Goal: Task Accomplishment & Management: Use online tool/utility

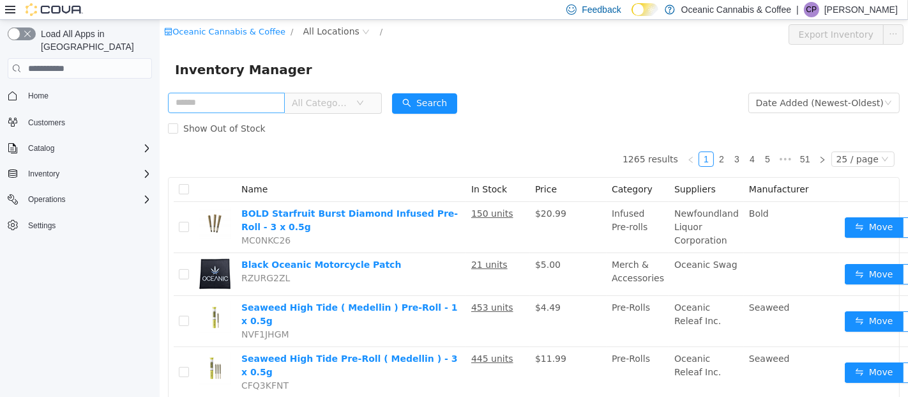
click at [216, 103] on input "text" at bounding box center [225, 103] width 117 height 20
click at [201, 103] on input "text" at bounding box center [225, 103] width 117 height 20
type input "**********"
click at [441, 105] on button "Search" at bounding box center [424, 103] width 65 height 20
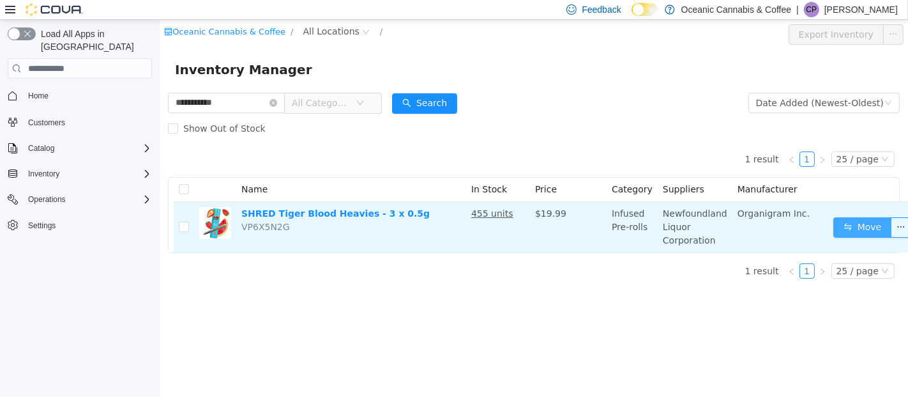
click at [834, 218] on button "Move" at bounding box center [862, 227] width 59 height 20
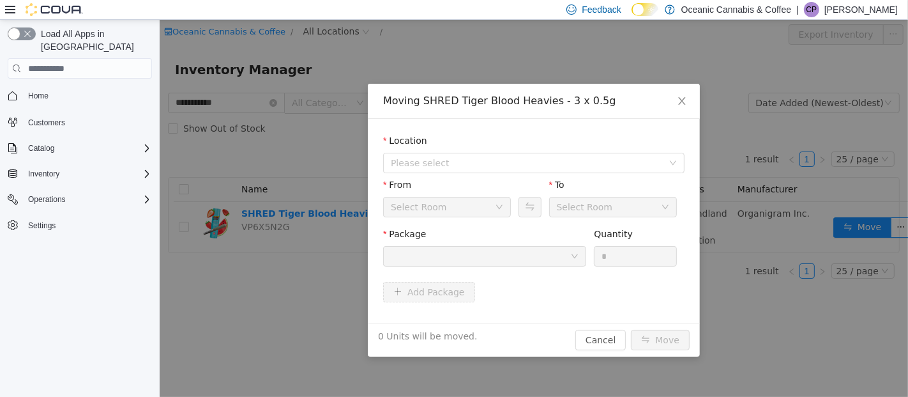
click at [487, 253] on div at bounding box center [480, 256] width 180 height 19
click at [448, 169] on span "Please select" at bounding box center [526, 163] width 272 height 13
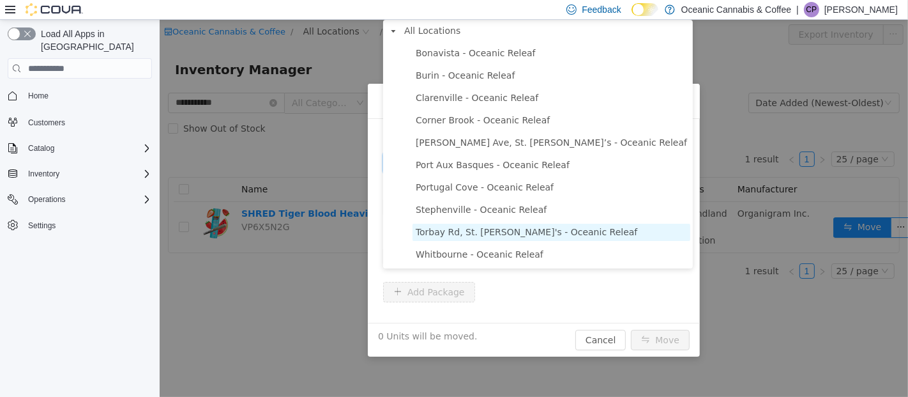
click at [450, 229] on span "Torbay Rd, St. [PERSON_NAME]'s - Oceanic Releaf" at bounding box center [526, 232] width 222 height 10
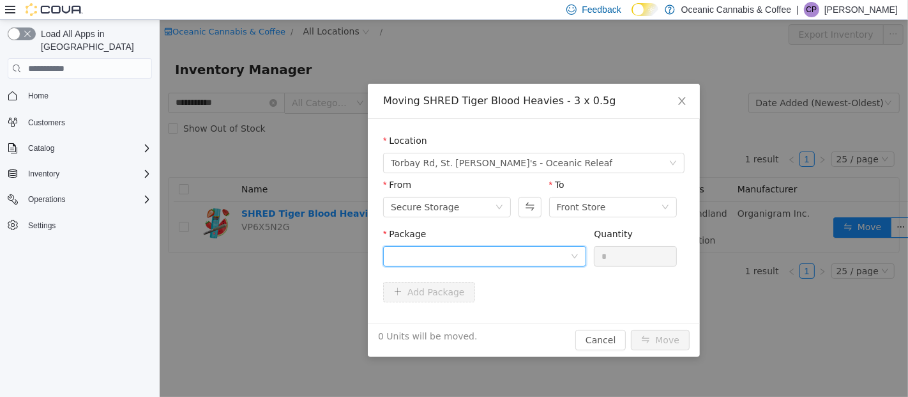
click at [457, 252] on div at bounding box center [480, 256] width 180 height 19
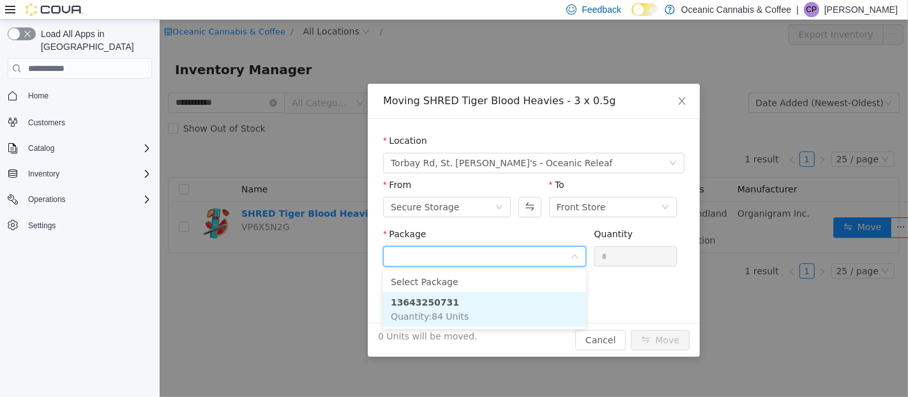
click at [494, 318] on li "13643250731 Quantity : 84 Units" at bounding box center [484, 309] width 203 height 34
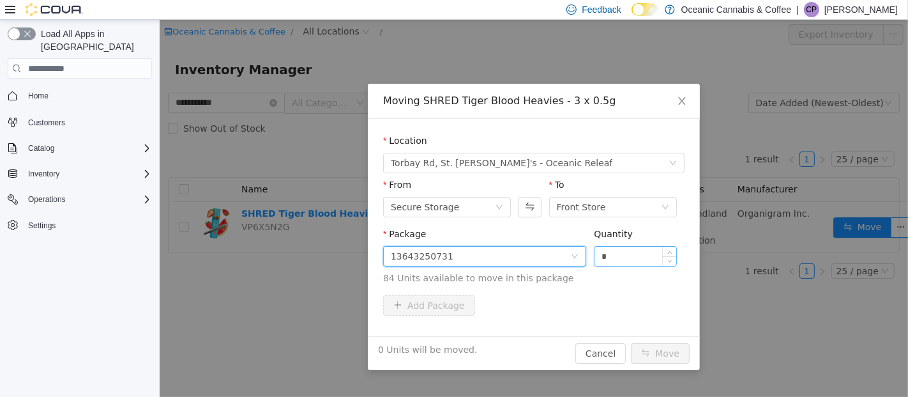
click at [638, 259] on input "*" at bounding box center [635, 256] width 82 height 19
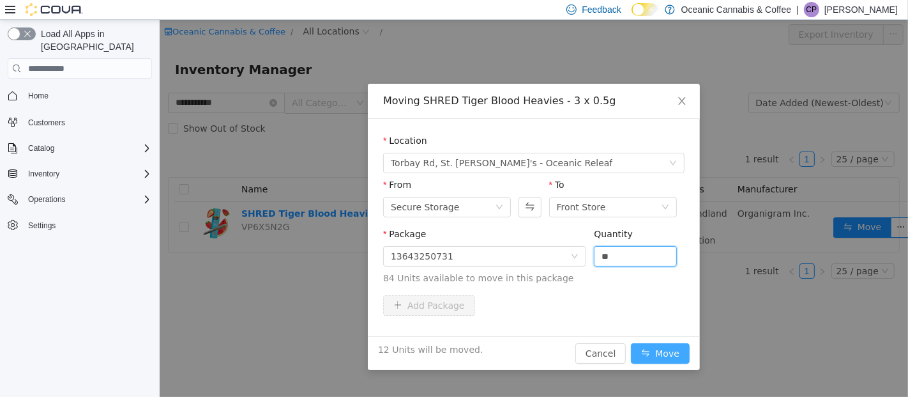
type input "**"
click at [669, 354] on button "Move" at bounding box center [660, 353] width 59 height 20
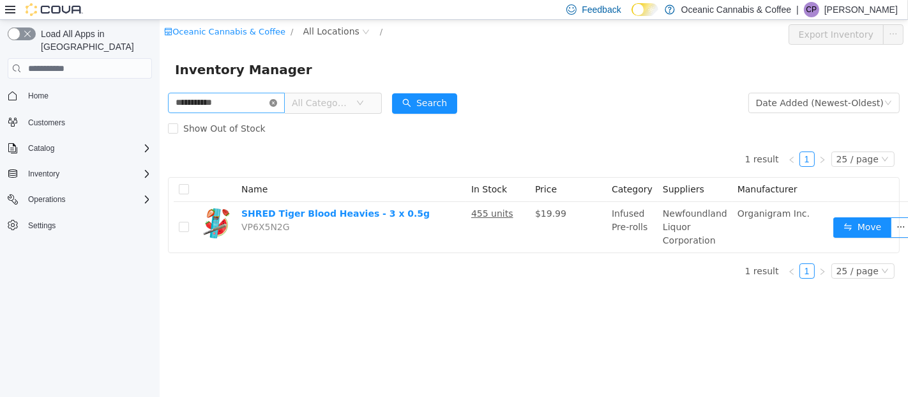
click at [277, 100] on icon "icon: close-circle" at bounding box center [273, 103] width 8 height 8
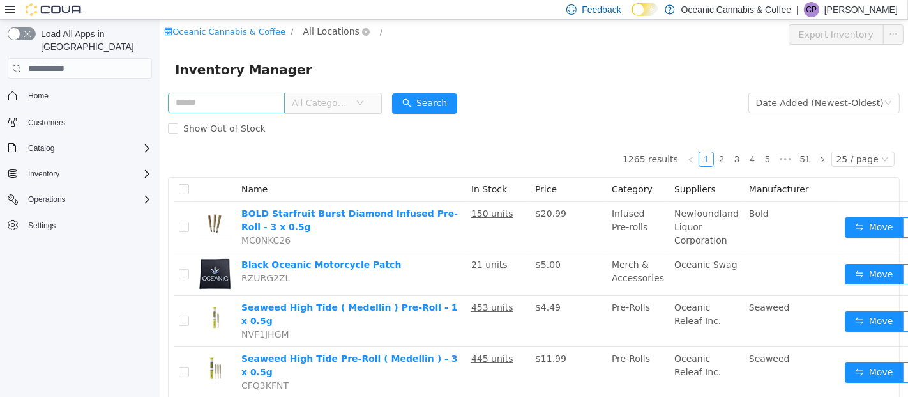
click at [312, 27] on span "All Locations" at bounding box center [331, 31] width 56 height 14
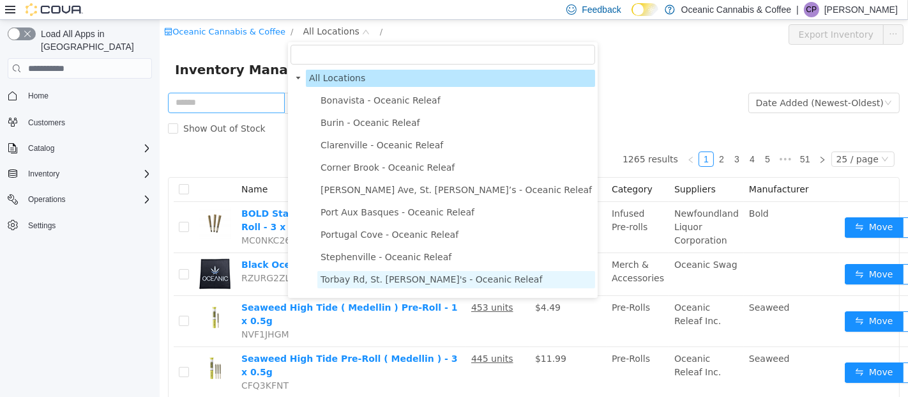
click at [365, 277] on span "Torbay Rd, St. [PERSON_NAME]'s - Oceanic Releaf" at bounding box center [431, 279] width 222 height 10
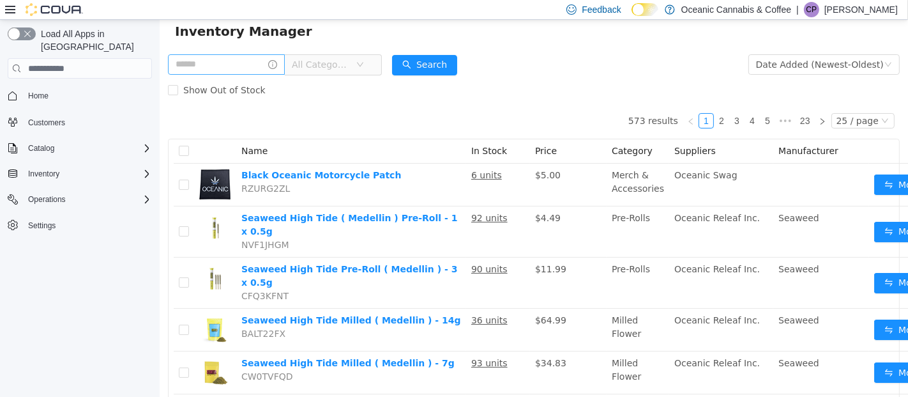
scroll to position [40, 0]
